Goal: Information Seeking & Learning: Check status

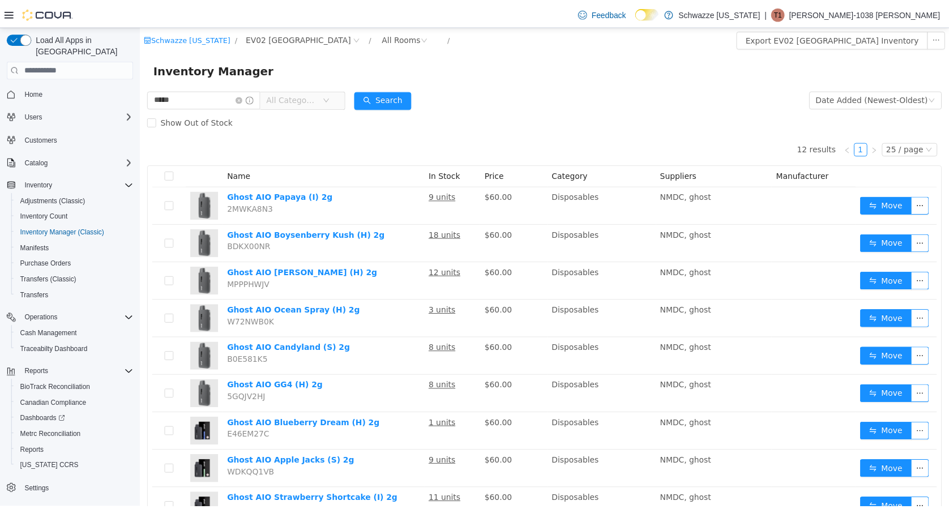
scroll to position [86, 0]
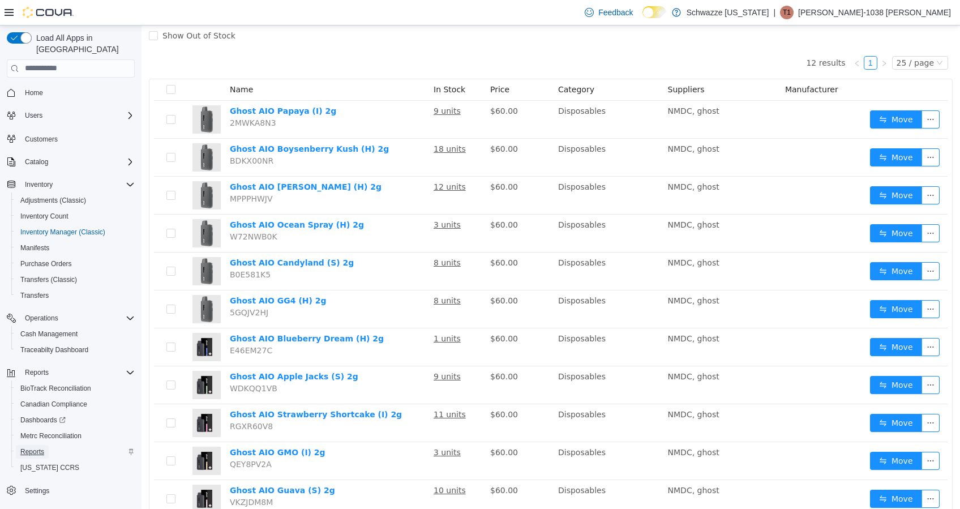
click at [48, 445] on link "Reports" at bounding box center [32, 452] width 33 height 14
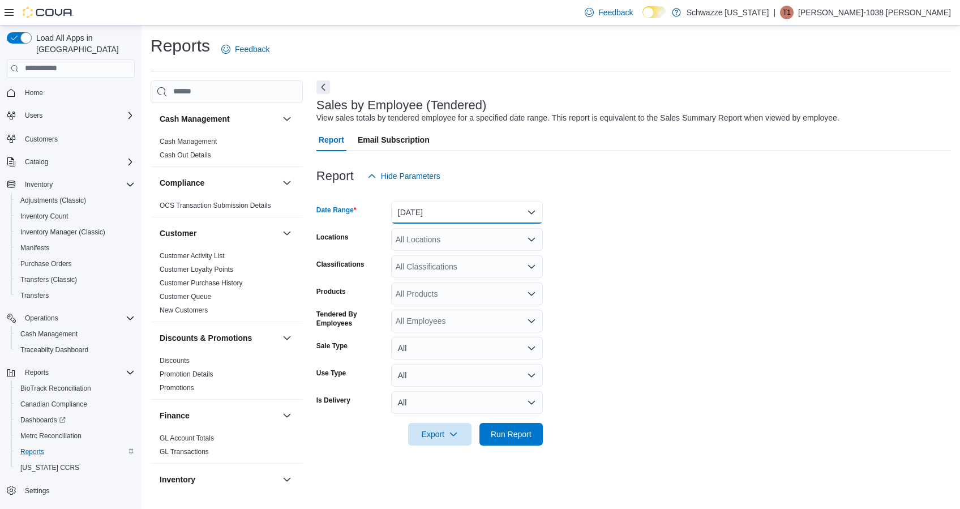
click at [490, 211] on button "[DATE]" at bounding box center [467, 212] width 152 height 23
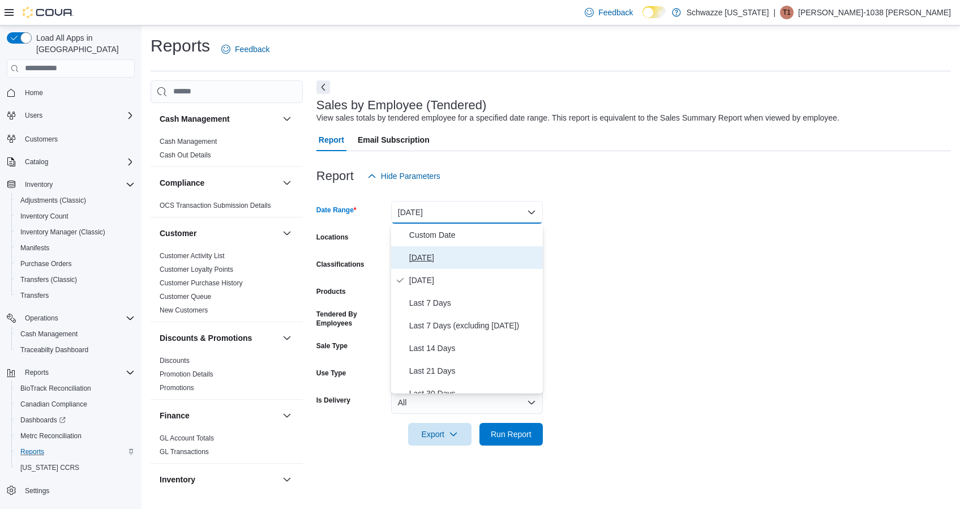
click at [440, 258] on span "[DATE]" at bounding box center [473, 258] width 129 height 14
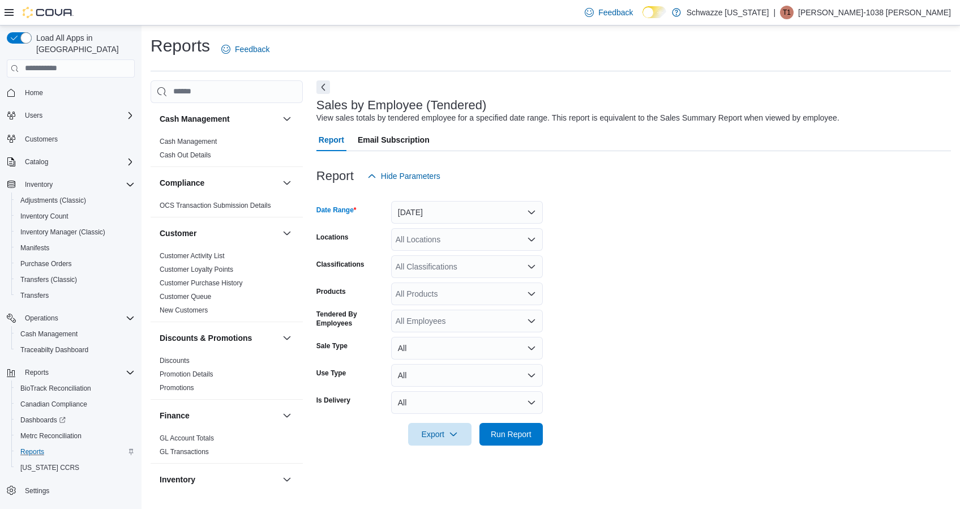
click at [450, 241] on div "All Locations" at bounding box center [467, 239] width 152 height 23
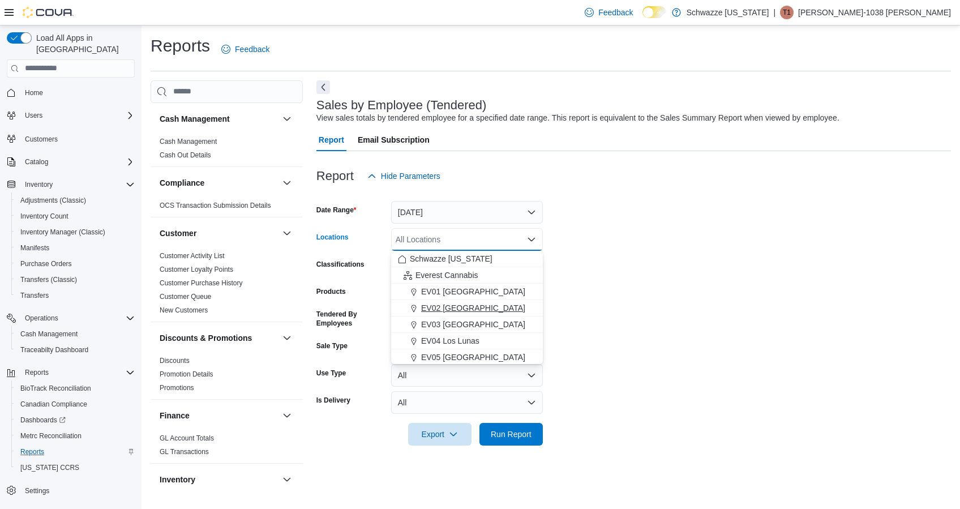
click at [450, 313] on span "EV02 [GEOGRAPHIC_DATA]" at bounding box center [473, 307] width 104 height 11
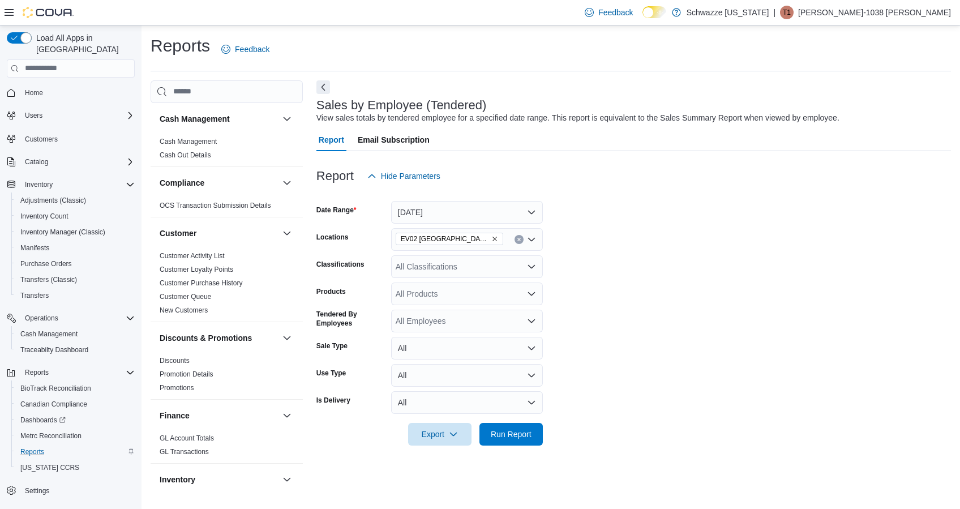
click at [589, 280] on form "Date Range [DATE] Locations EV02 [GEOGRAPHIC_DATA] Classifications All Classifi…" at bounding box center [633, 316] width 635 height 258
click at [519, 439] on span "Run Report" at bounding box center [511, 433] width 41 height 11
